Goal: Navigation & Orientation: Find specific page/section

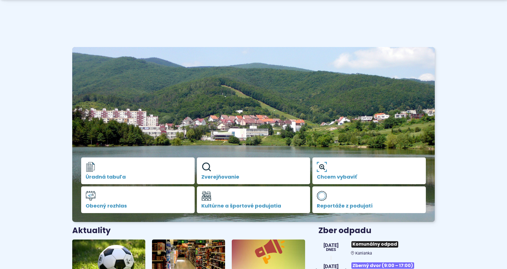
scroll to position [142, 0]
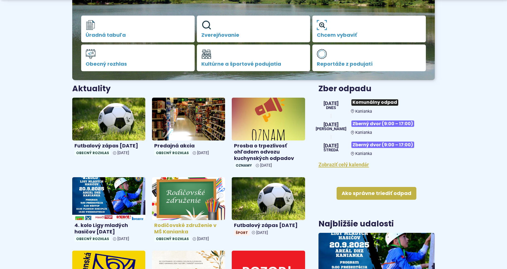
click at [195, 212] on img at bounding box center [189, 198] width 84 height 49
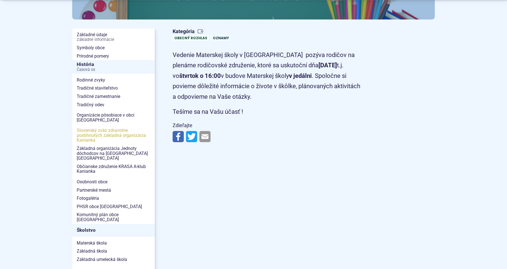
scroll to position [114, 0]
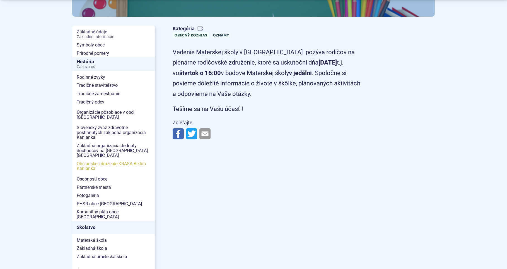
click at [98, 162] on span "Občianske združenie KRASA A-klub Kanianka" at bounding box center [114, 166] width 74 height 13
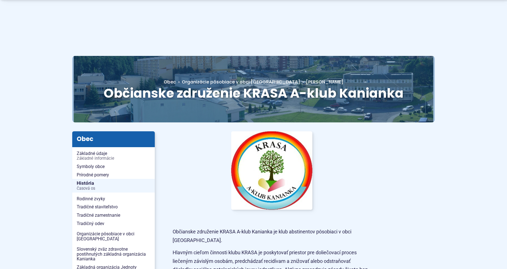
scroll to position [227, 0]
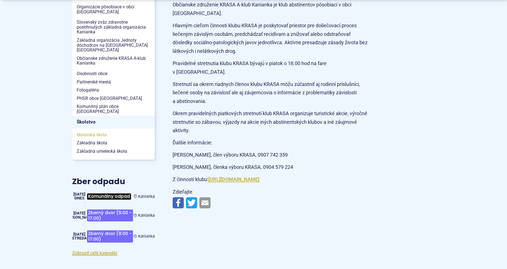
click at [100, 131] on span "Materská škola" at bounding box center [114, 135] width 74 height 8
